Goal: Navigation & Orientation: Find specific page/section

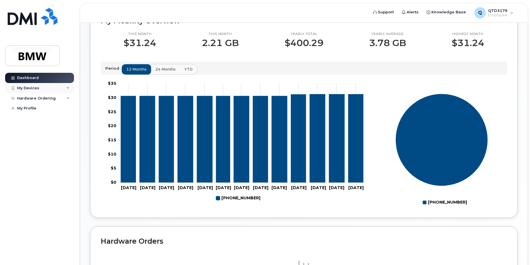
scroll to position [171, 0]
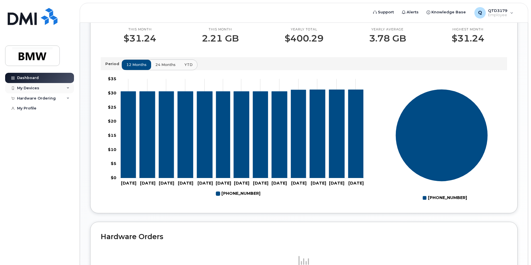
click at [31, 88] on div "My Devices" at bounding box center [28, 88] width 22 height 5
click at [67, 87] on icon at bounding box center [68, 88] width 3 height 3
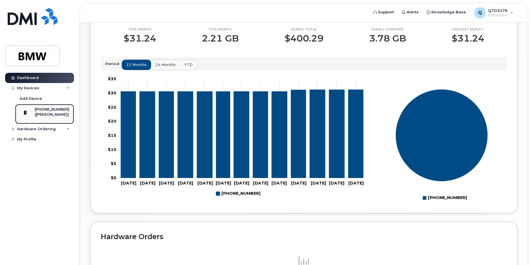
click at [46, 110] on div "[PHONE_NUMBER]" at bounding box center [52, 109] width 35 height 5
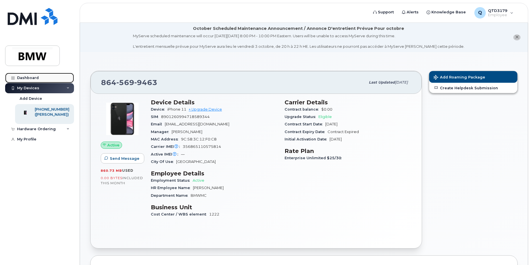
click at [25, 77] on div "Dashboard" at bounding box center [28, 78] width 22 height 5
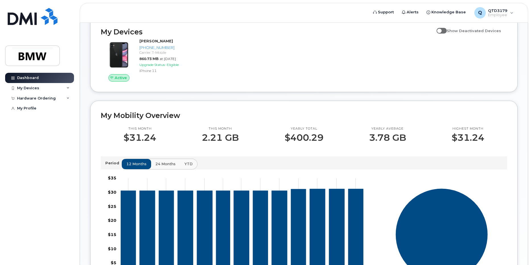
scroll to position [85, 0]
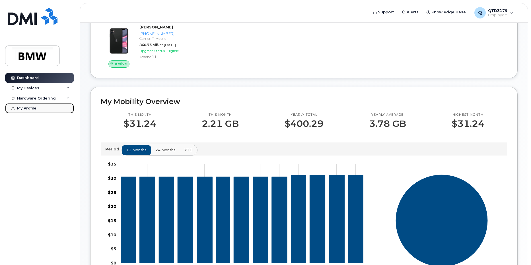
click at [20, 107] on div "My Profile" at bounding box center [26, 108] width 19 height 5
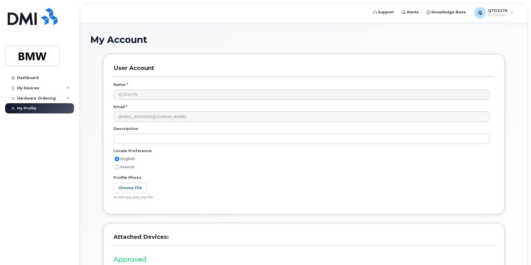
scroll to position [16, 0]
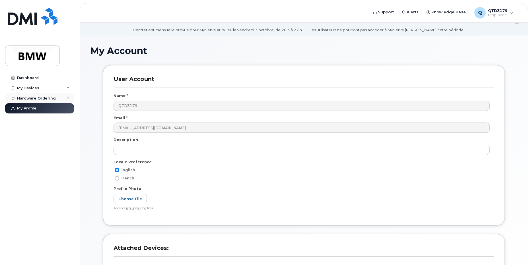
click at [64, 96] on div "Hardware Ordering" at bounding box center [39, 98] width 69 height 10
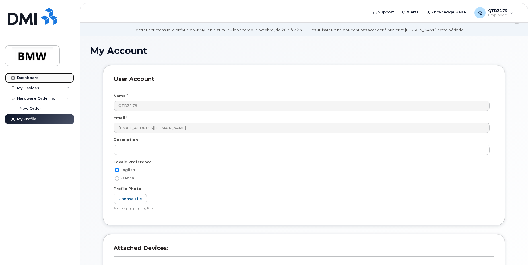
click at [28, 79] on div "Dashboard" at bounding box center [28, 78] width 22 height 5
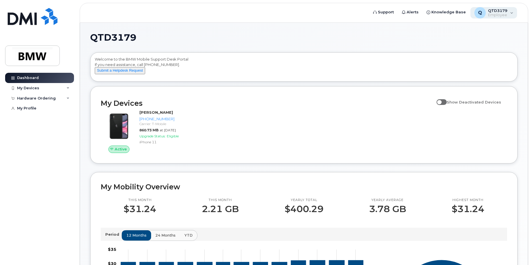
click at [512, 11] on div "Q QTD3179 Employee" at bounding box center [493, 12] width 47 height 11
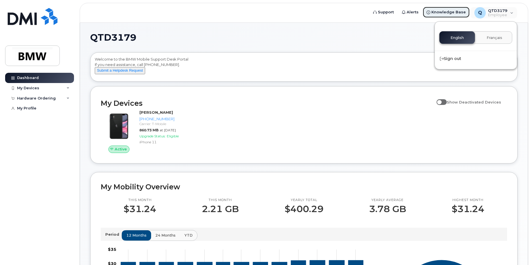
click at [447, 10] on span "Knowledge Base" at bounding box center [448, 12] width 34 height 6
